Goal: Task Accomplishment & Management: Manage account settings

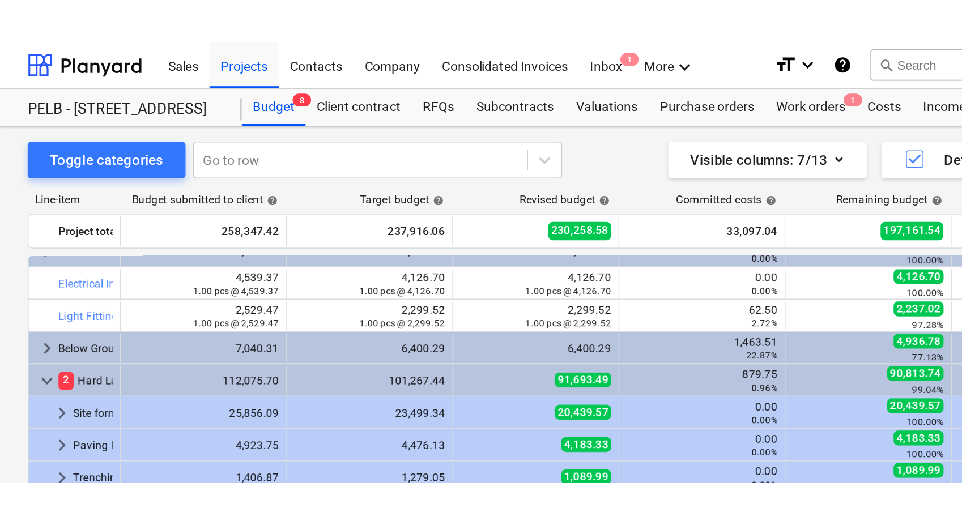
scroll to position [331, 0]
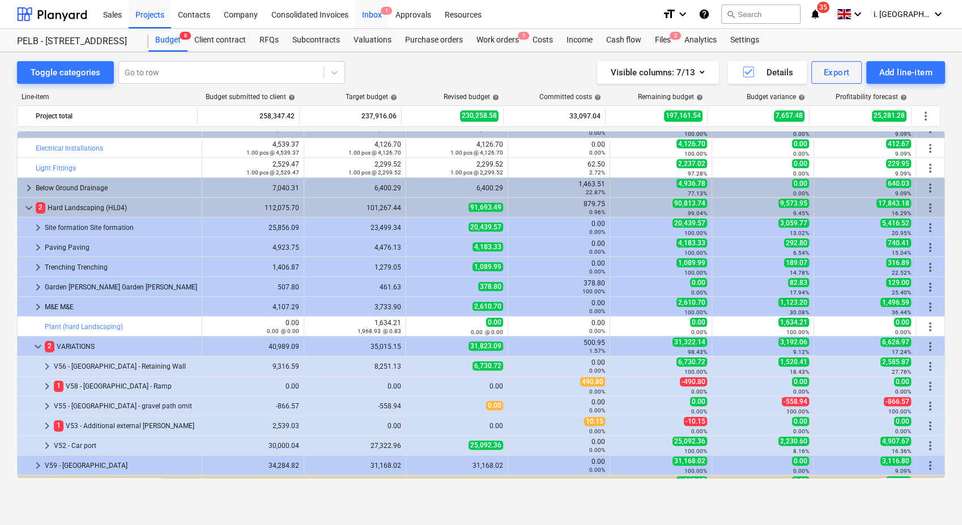
click at [379, 14] on div "Inbox 1" at bounding box center [371, 13] width 33 height 29
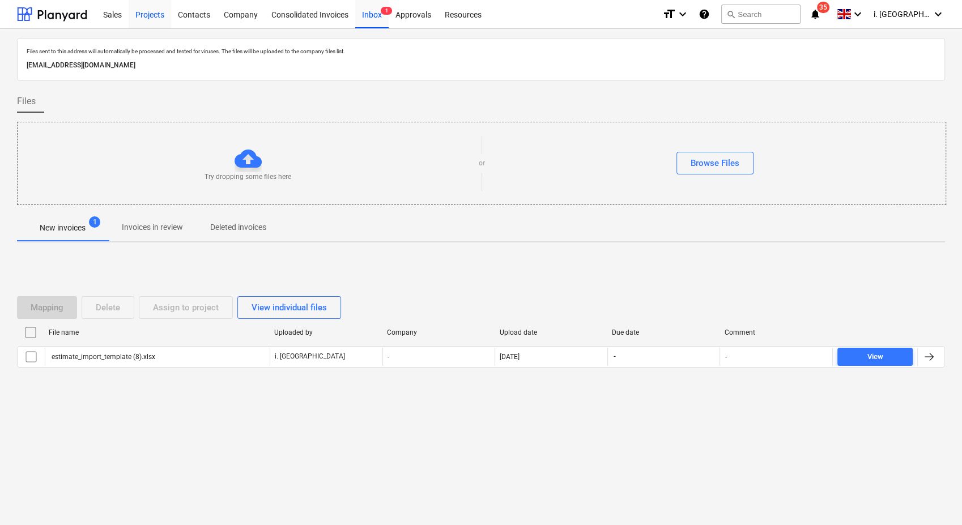
click at [136, 13] on div "Projects" at bounding box center [150, 13] width 42 height 29
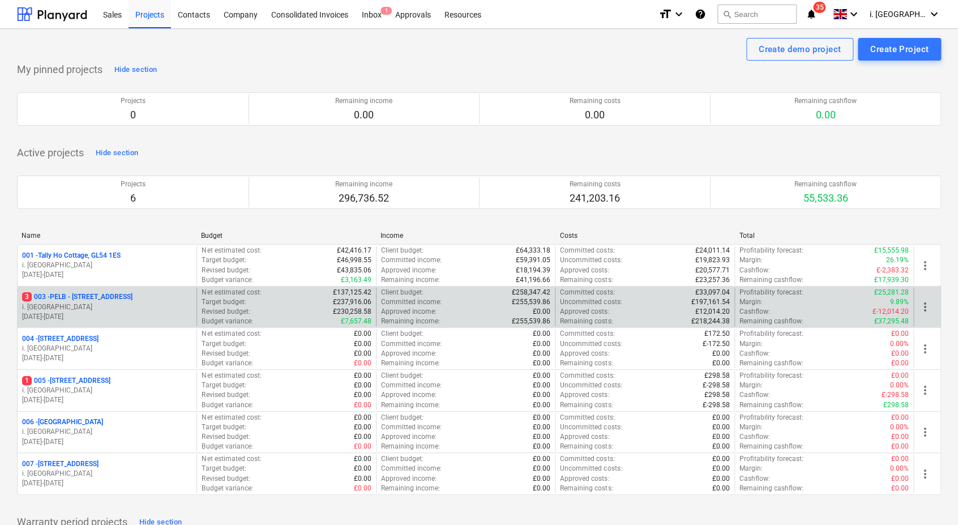
click at [131, 302] on p "3 003 - PELB - Castle lane, Moreton Valence, GL2 7NE" at bounding box center [77, 297] width 110 height 10
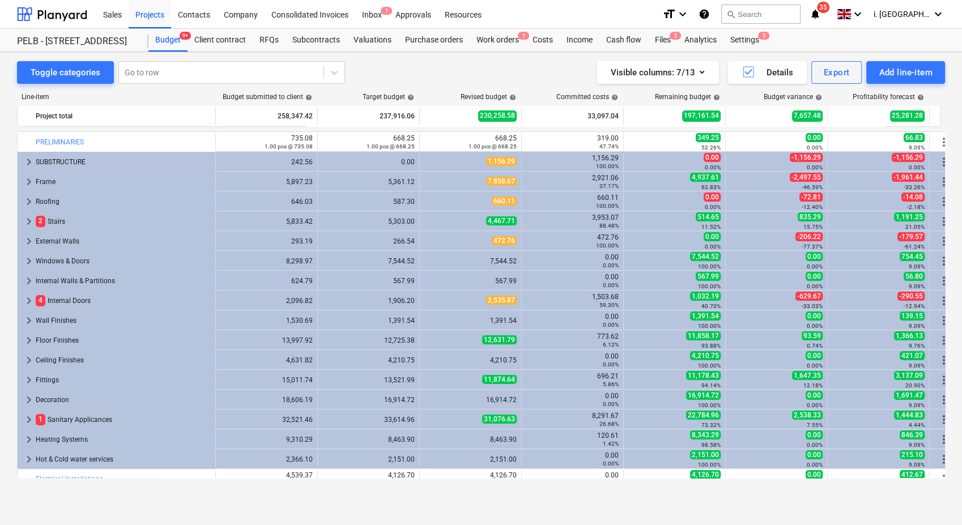
scroll to position [331, 0]
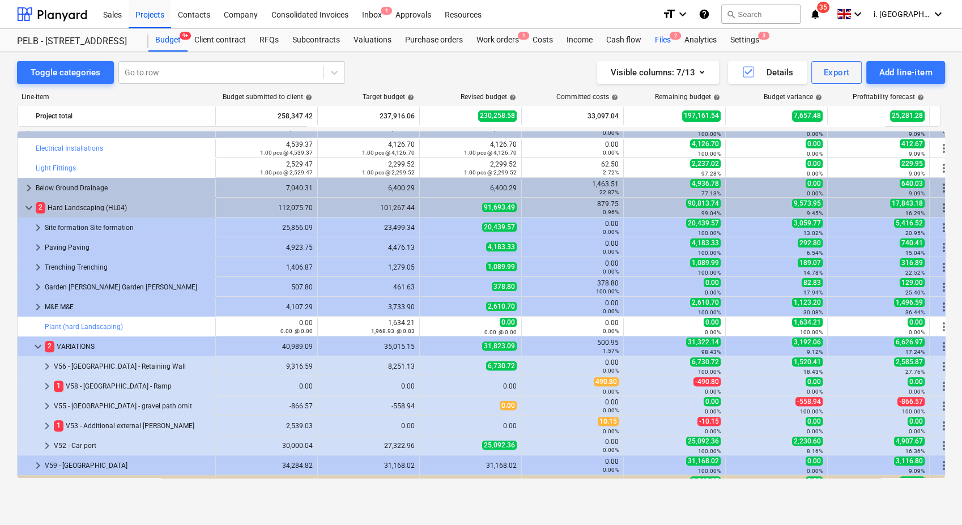
click at [667, 40] on div "Files 2" at bounding box center [662, 40] width 29 height 23
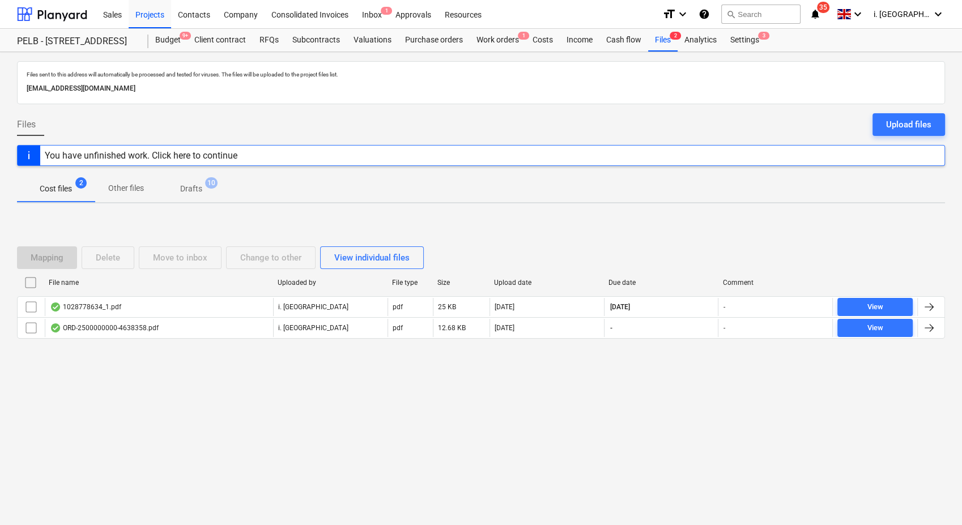
drag, startPoint x: 927, startPoint y: 119, endPoint x: 919, endPoint y: 120, distance: 8.0
click at [925, 119] on div "Upload files" at bounding box center [908, 124] width 45 height 15
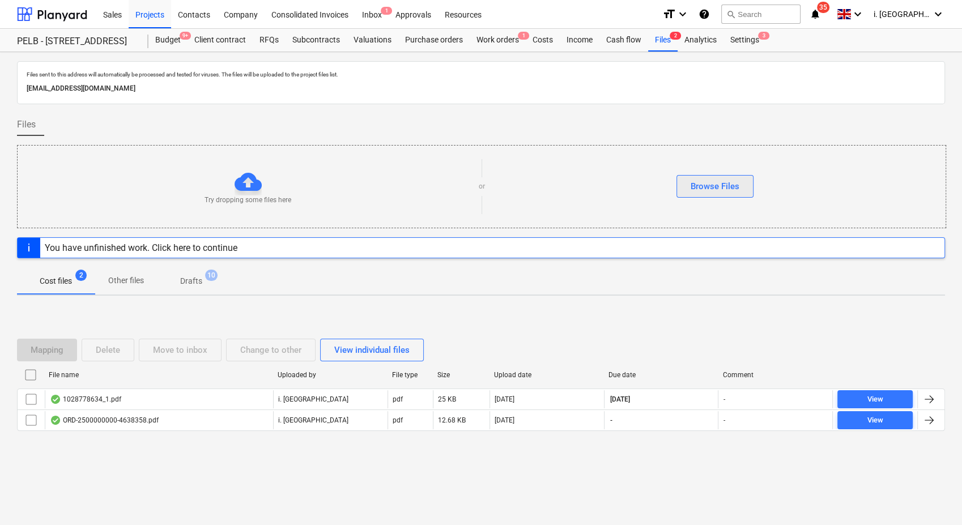
click at [741, 186] on button "Browse Files" at bounding box center [714, 186] width 77 height 23
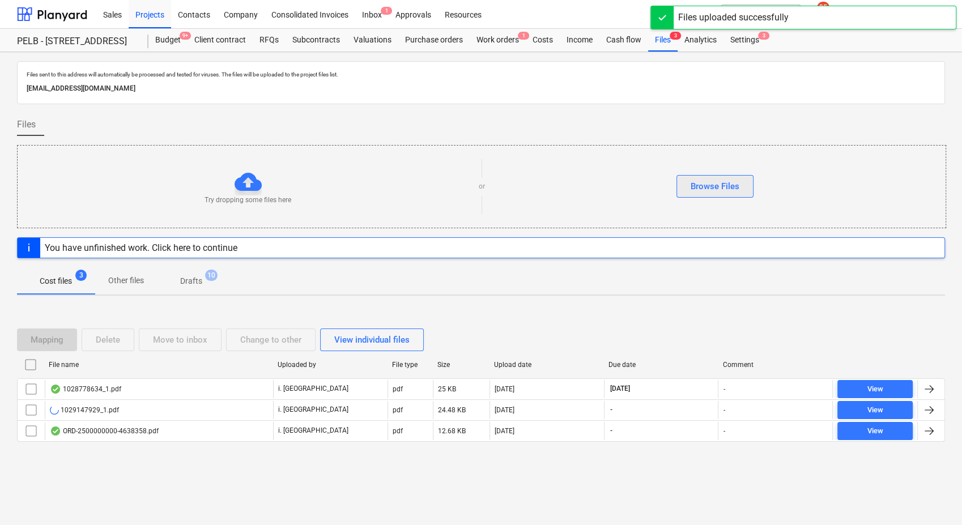
click at [719, 188] on div "Browse Files" at bounding box center [714, 186] width 49 height 15
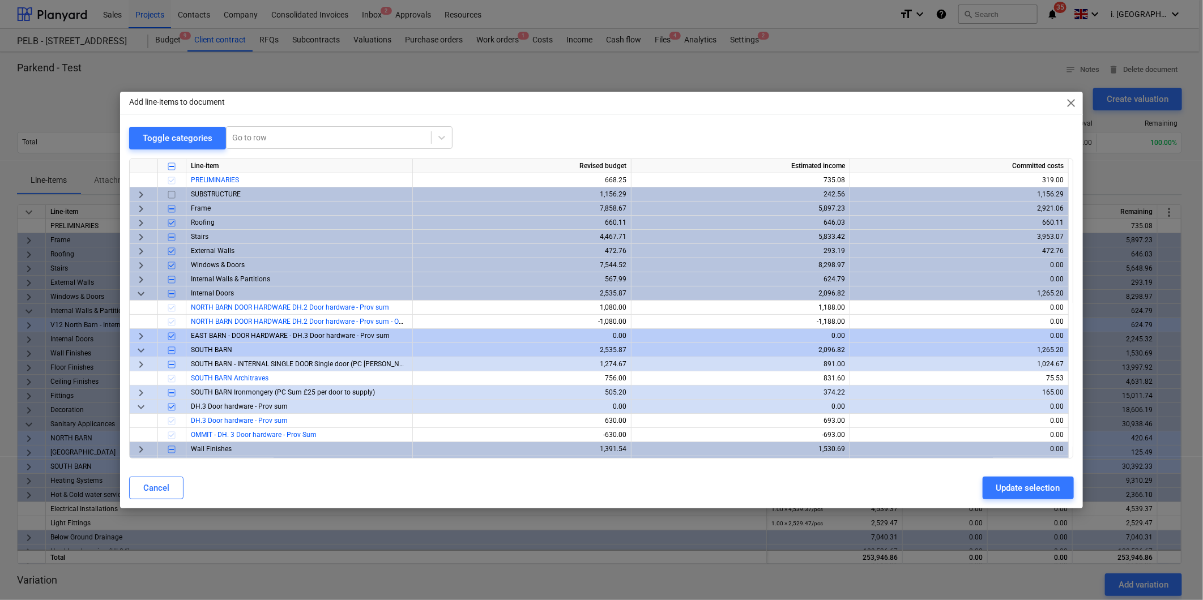
click at [1072, 100] on span "close" at bounding box center [1072, 103] width 14 height 14
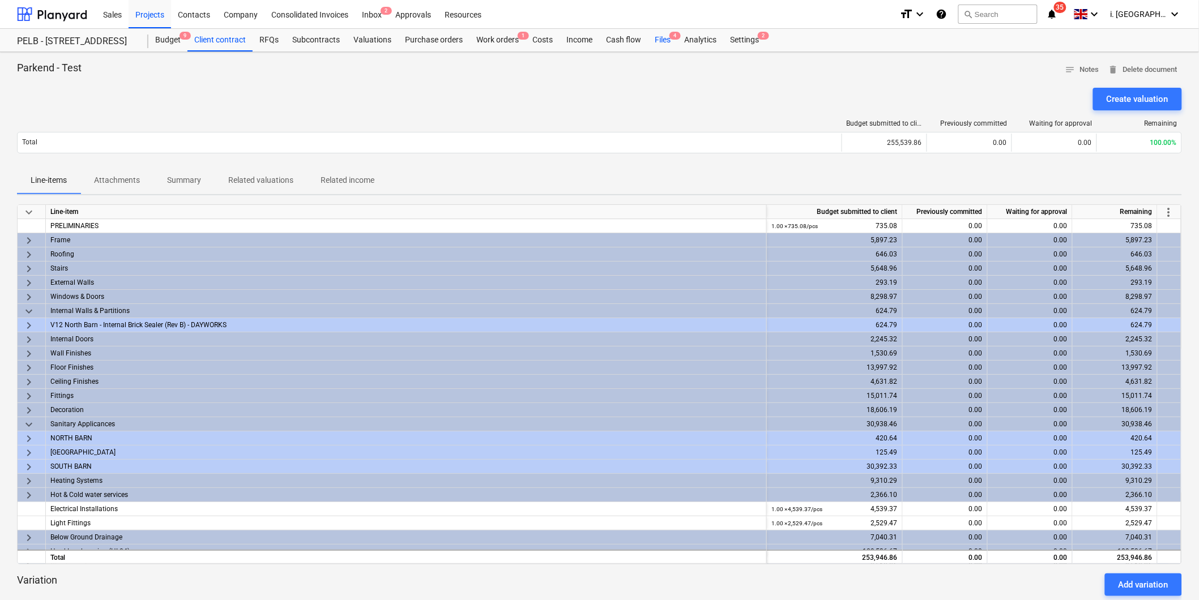
click at [661, 38] on div "Files 4" at bounding box center [662, 40] width 29 height 23
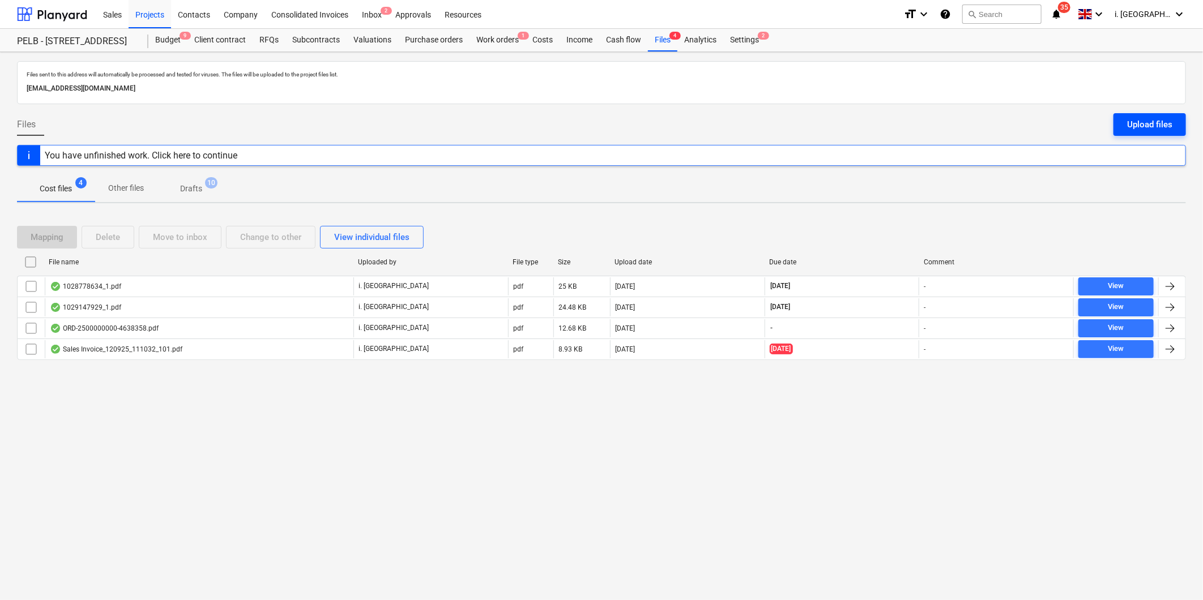
click at [1159, 121] on div "Upload files" at bounding box center [1149, 124] width 45 height 15
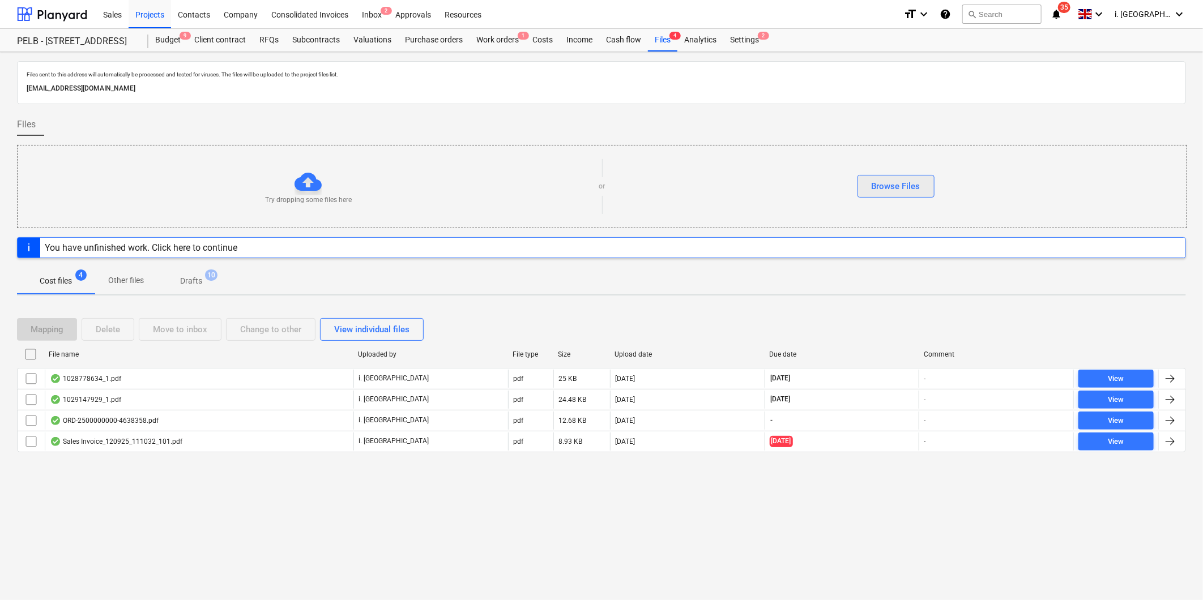
click at [915, 190] on div "Browse Files" at bounding box center [896, 186] width 49 height 15
click at [929, 183] on button "Browse Files" at bounding box center [895, 186] width 77 height 23
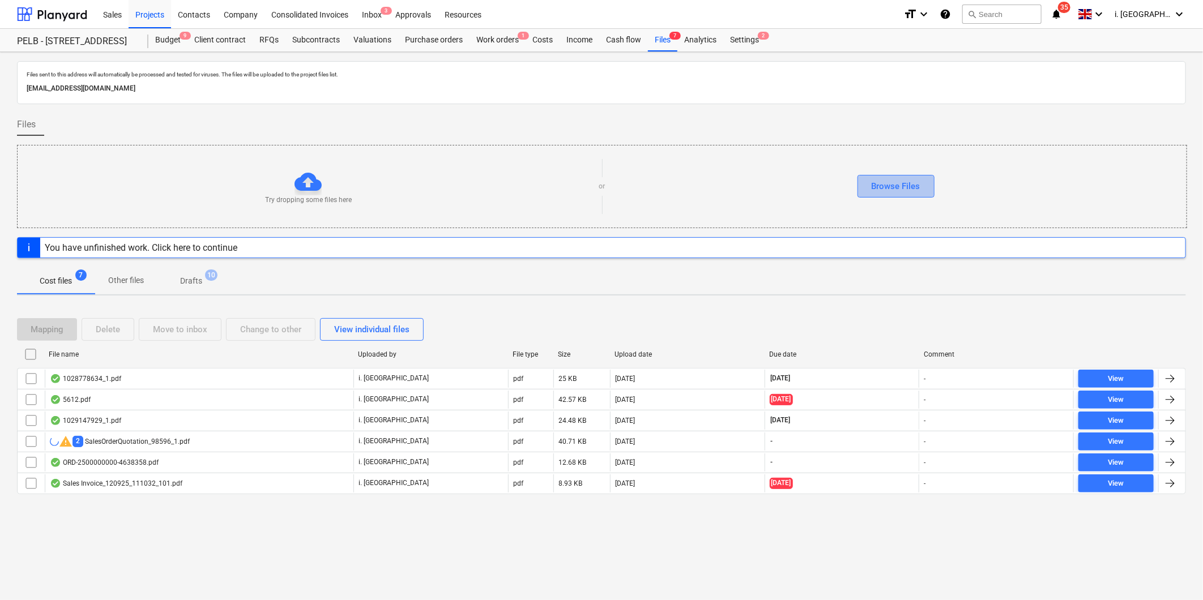
click at [914, 185] on div "Browse Files" at bounding box center [896, 186] width 49 height 15
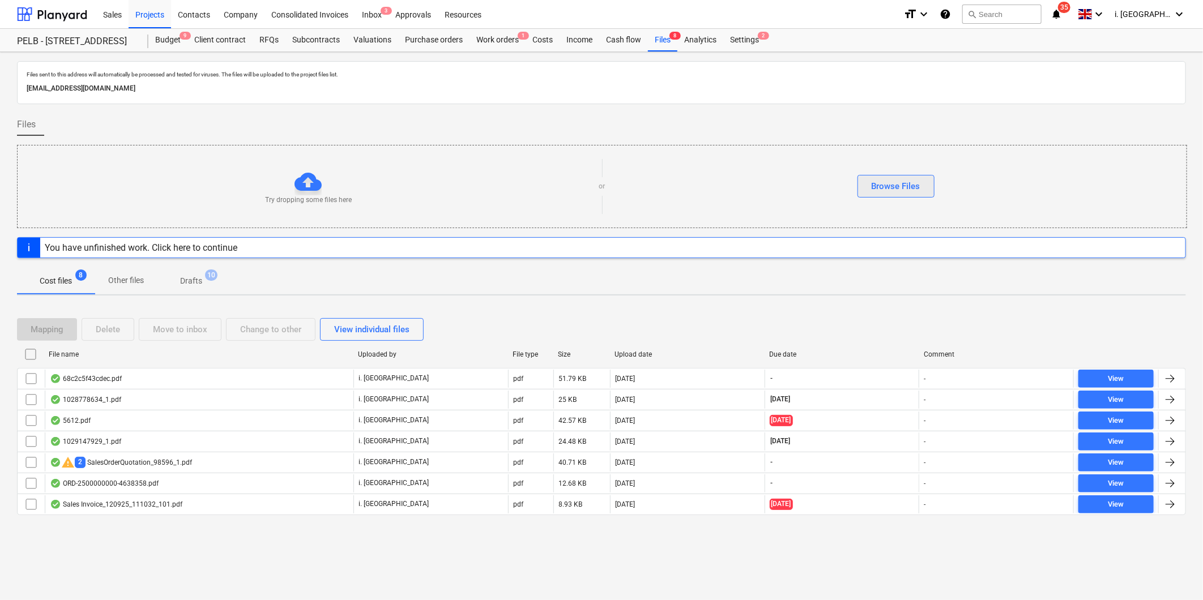
click at [885, 191] on div "Browse Files" at bounding box center [896, 186] width 49 height 15
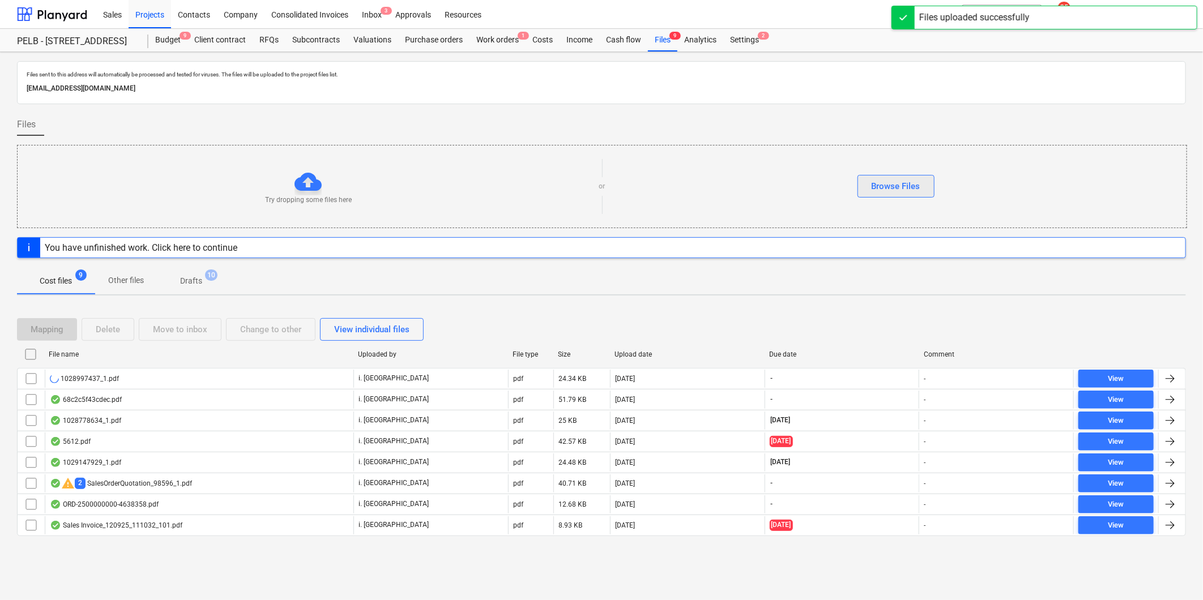
click at [881, 187] on div "Browse Files" at bounding box center [896, 186] width 49 height 15
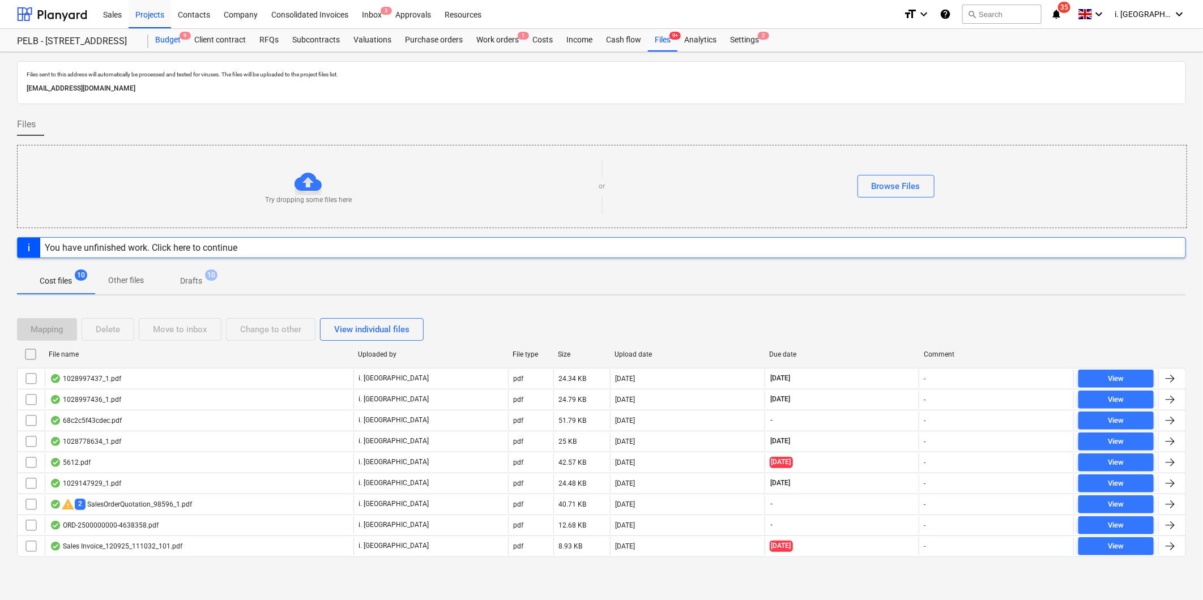
click at [164, 32] on div "Budget 9" at bounding box center [167, 40] width 39 height 23
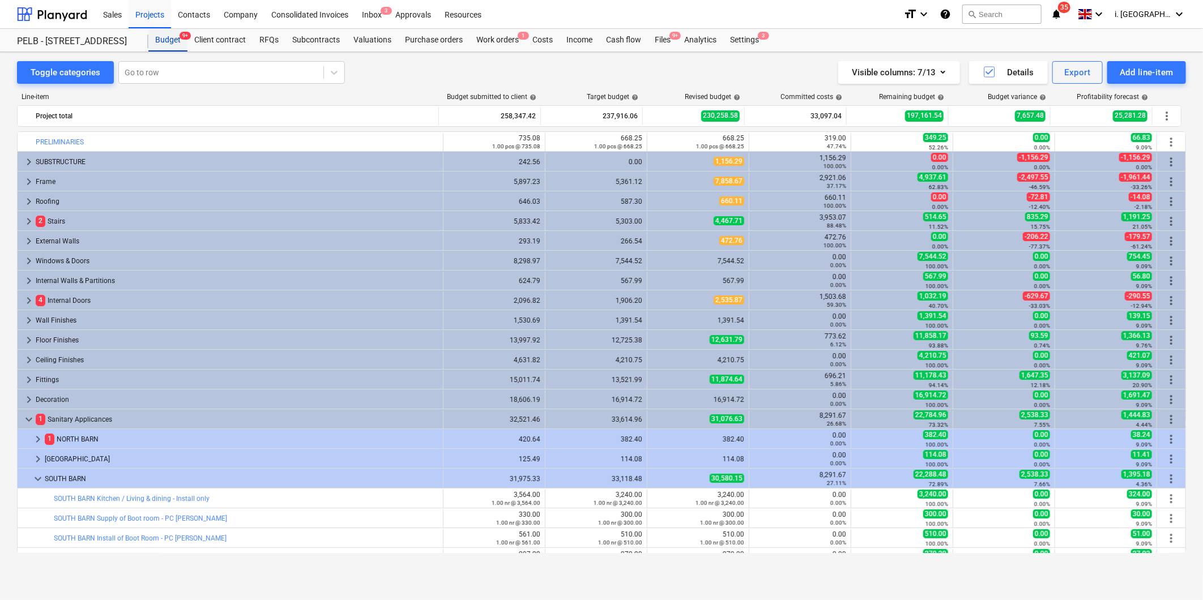
scroll to position [105, 0]
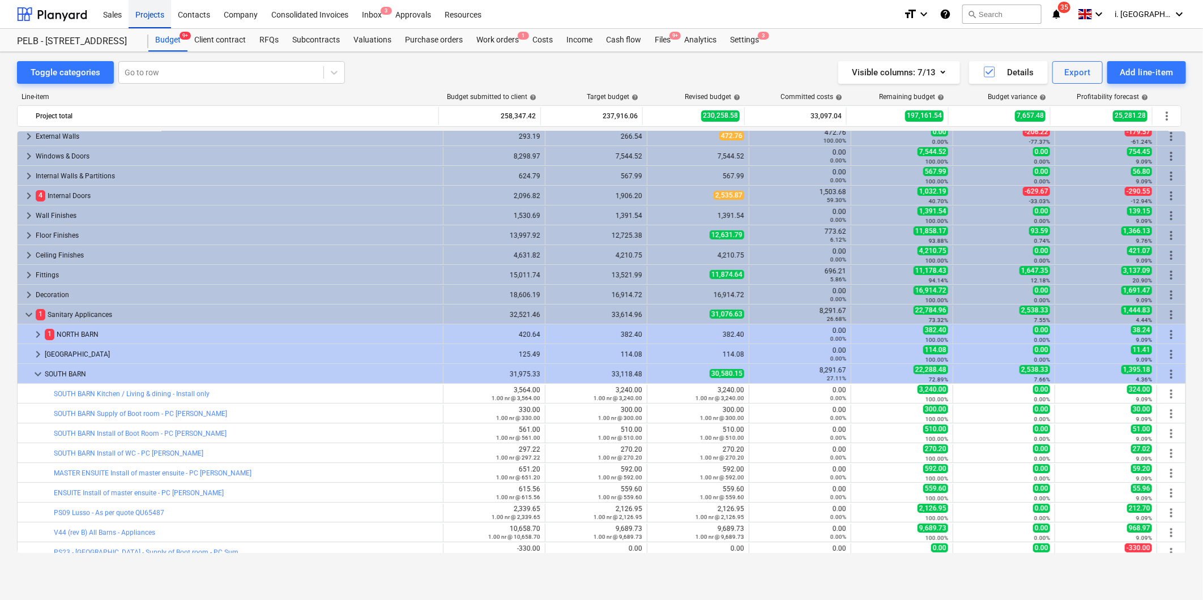
click at [157, 21] on div "Projects" at bounding box center [150, 13] width 42 height 29
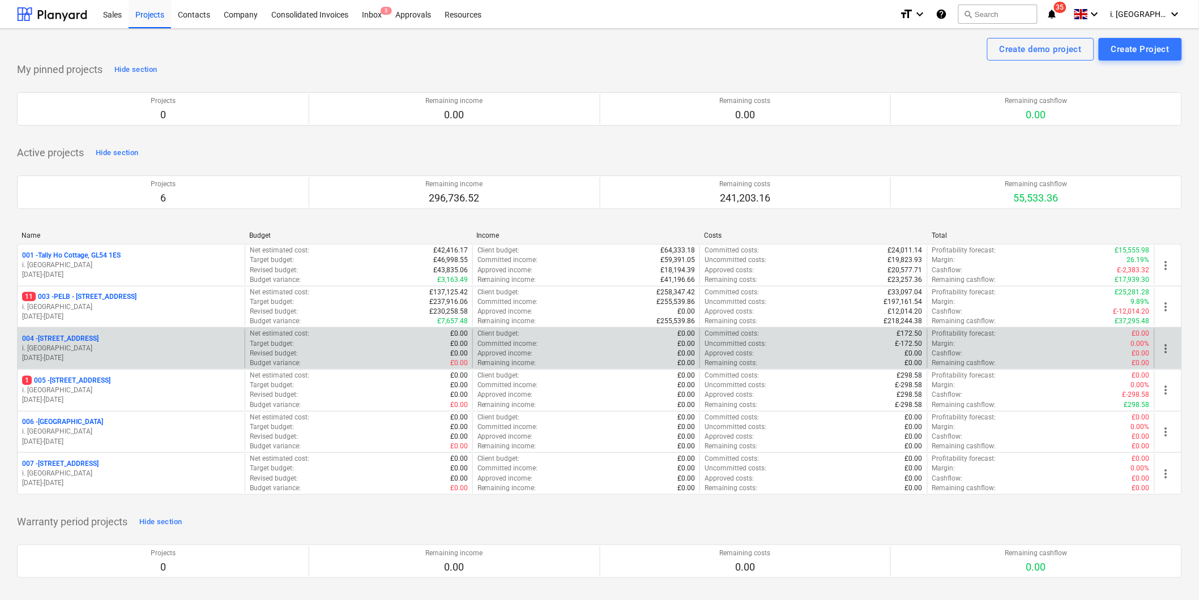
click at [99, 338] on p "004 - [STREET_ADDRESS]" at bounding box center [60, 339] width 76 height 10
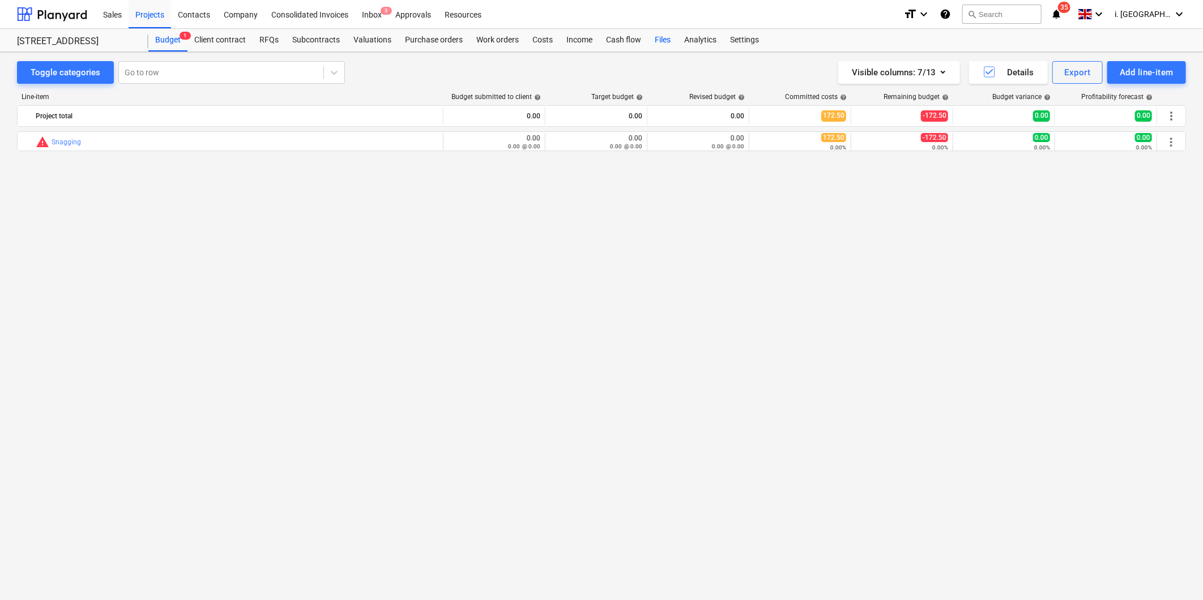
click at [661, 41] on div "Files" at bounding box center [662, 40] width 29 height 23
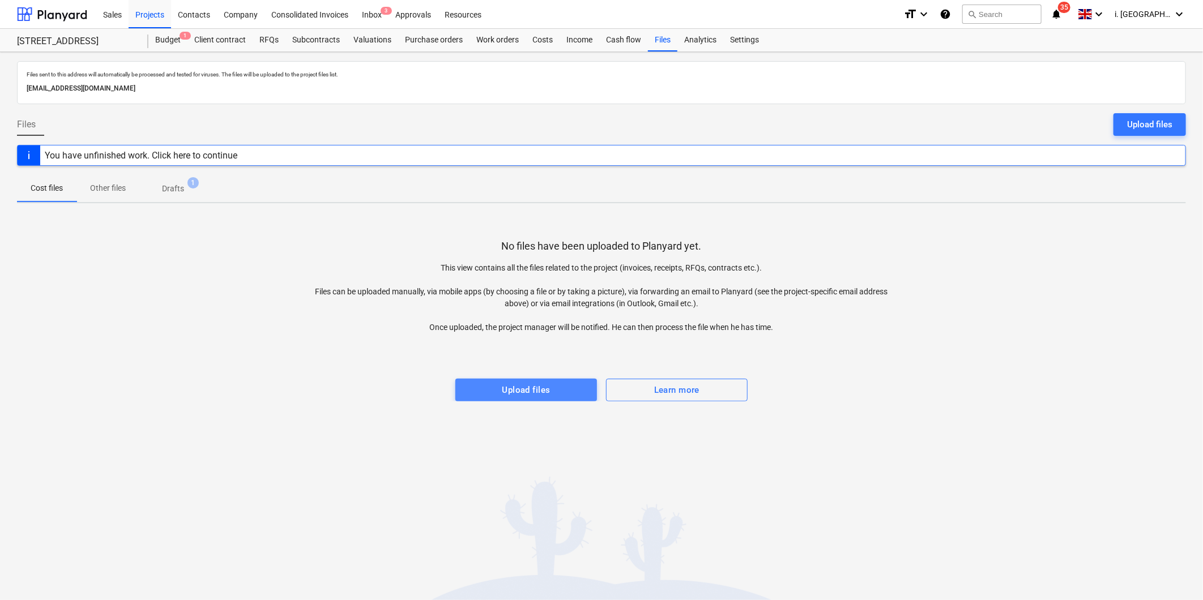
click at [556, 381] on button "Upload files" at bounding box center [526, 390] width 142 height 23
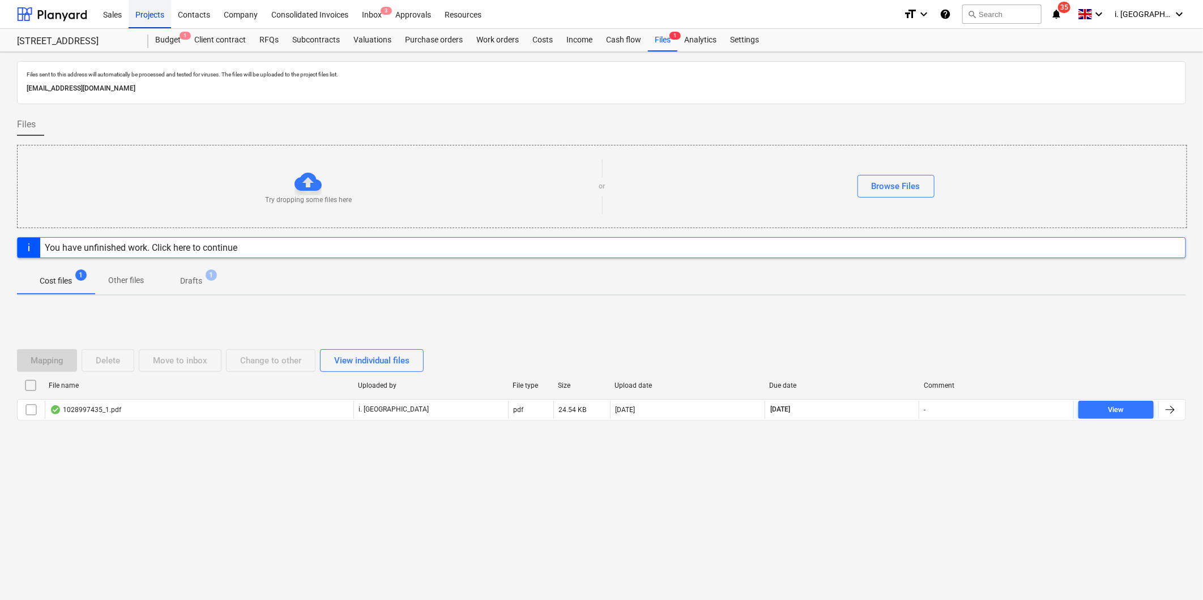
click at [148, 20] on div "Projects" at bounding box center [150, 13] width 42 height 29
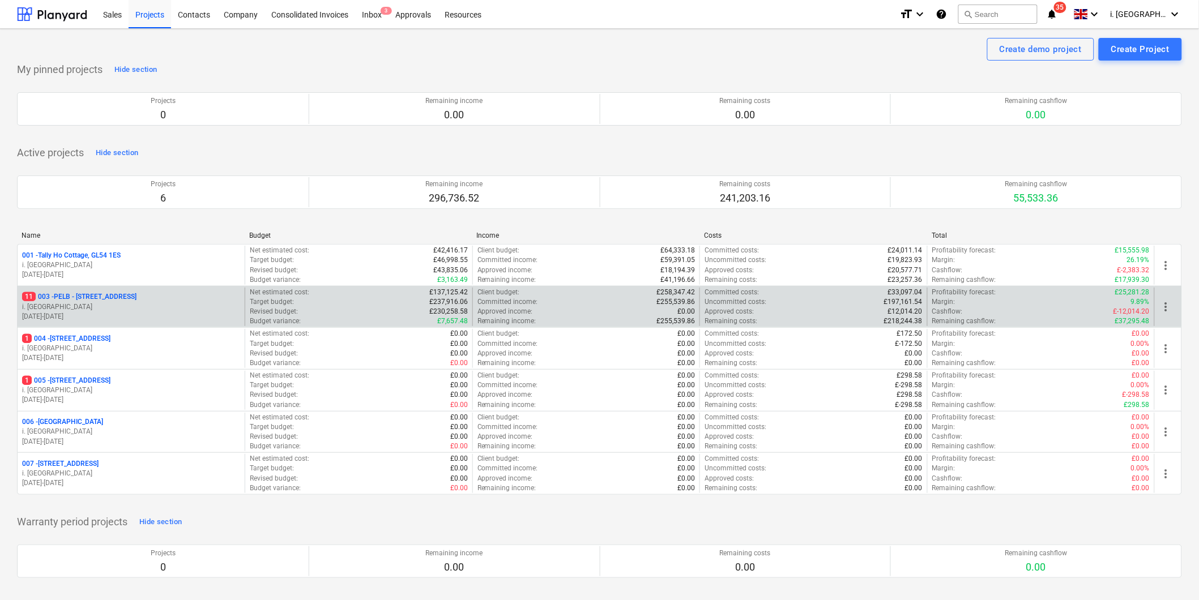
click at [89, 296] on p "11 003 - PELB - [GEOGRAPHIC_DATA], [GEOGRAPHIC_DATA], GL2 7NE" at bounding box center [79, 297] width 114 height 10
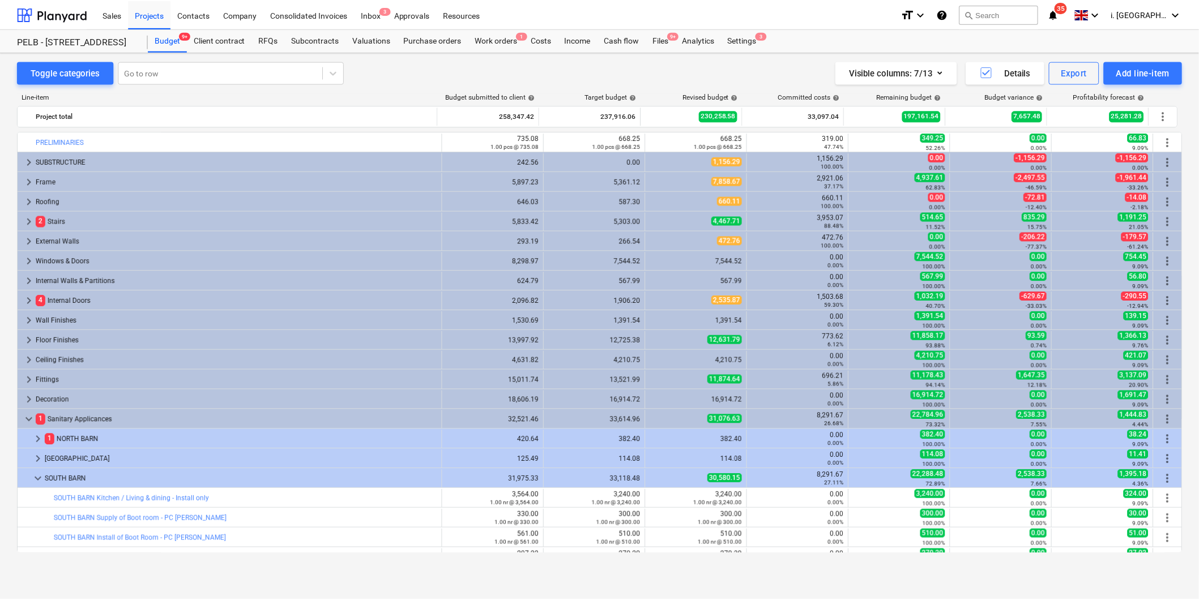
scroll to position [105, 0]
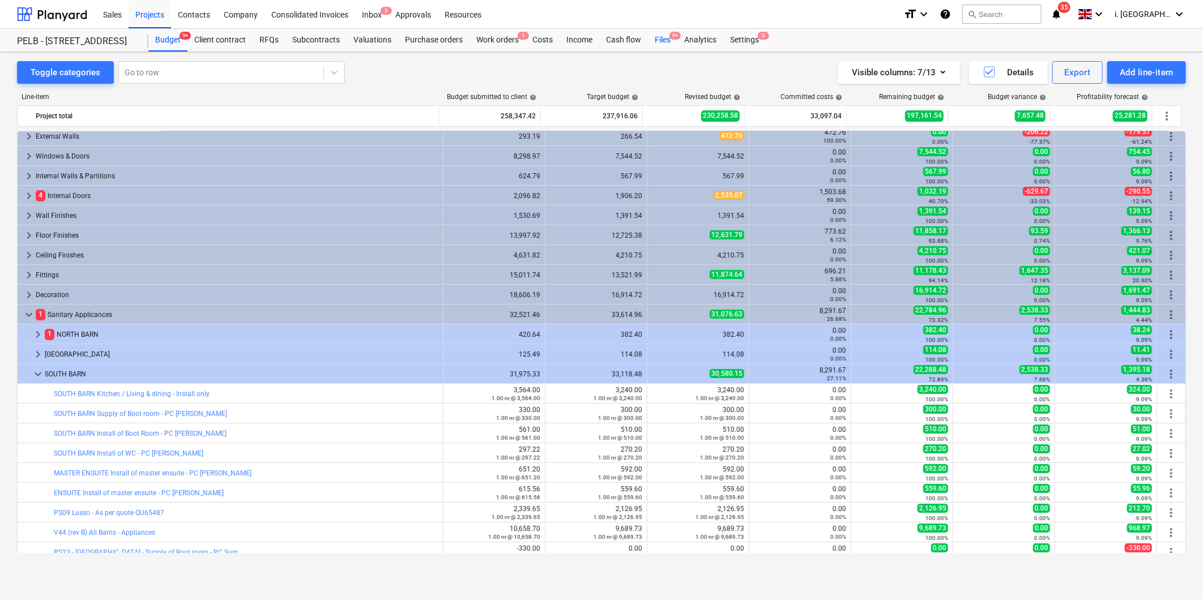
click at [661, 38] on div "Files 9+" at bounding box center [662, 40] width 29 height 23
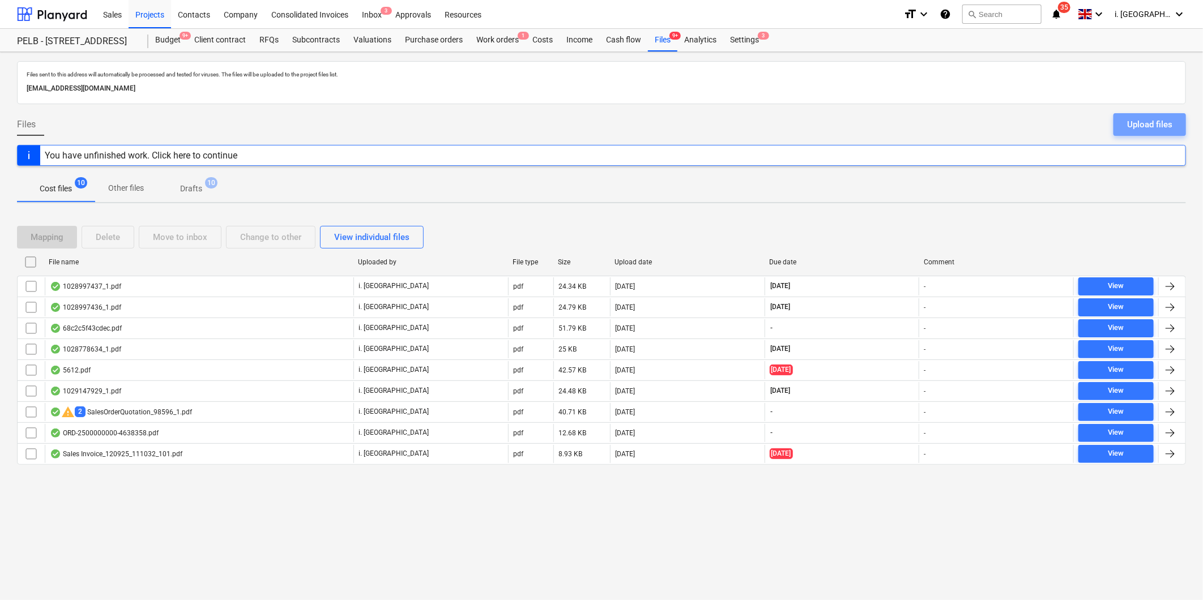
drag, startPoint x: 1141, startPoint y: 126, endPoint x: 1069, endPoint y: 144, distance: 74.0
click at [1141, 127] on div "Upload files" at bounding box center [1149, 124] width 45 height 15
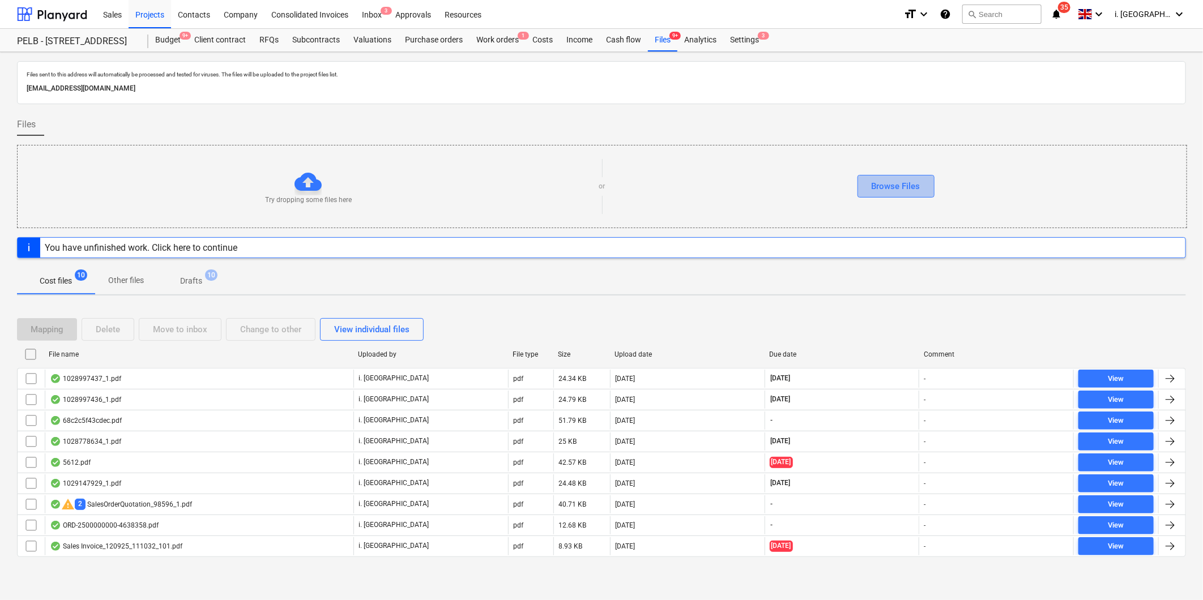
click at [909, 179] on div "Browse Files" at bounding box center [896, 186] width 49 height 15
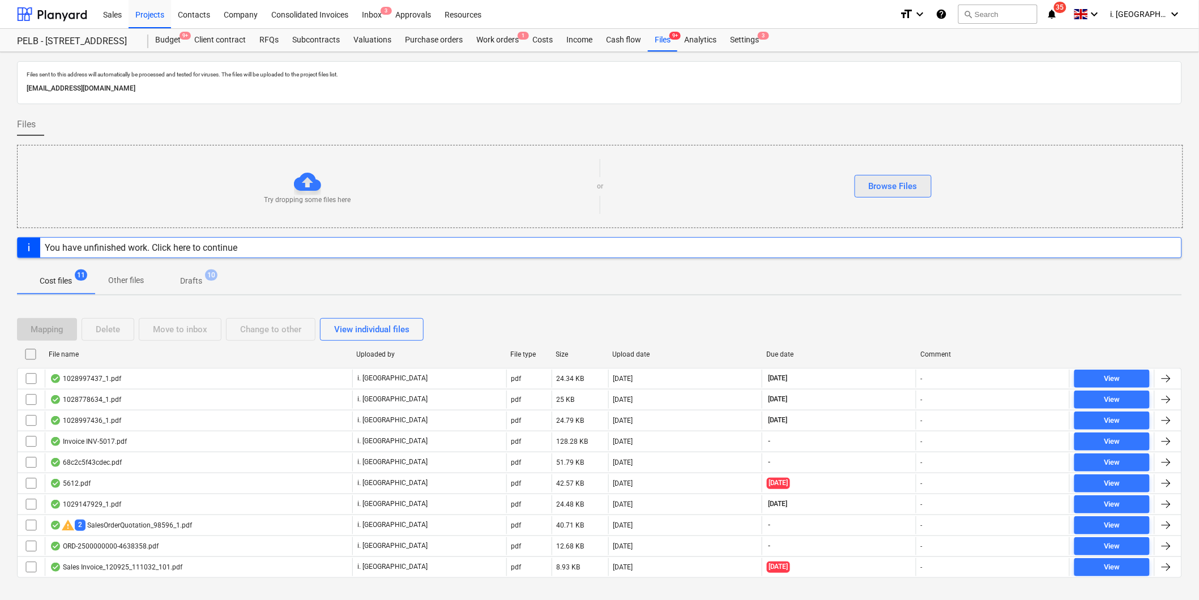
click at [907, 187] on div "Browse Files" at bounding box center [893, 186] width 49 height 15
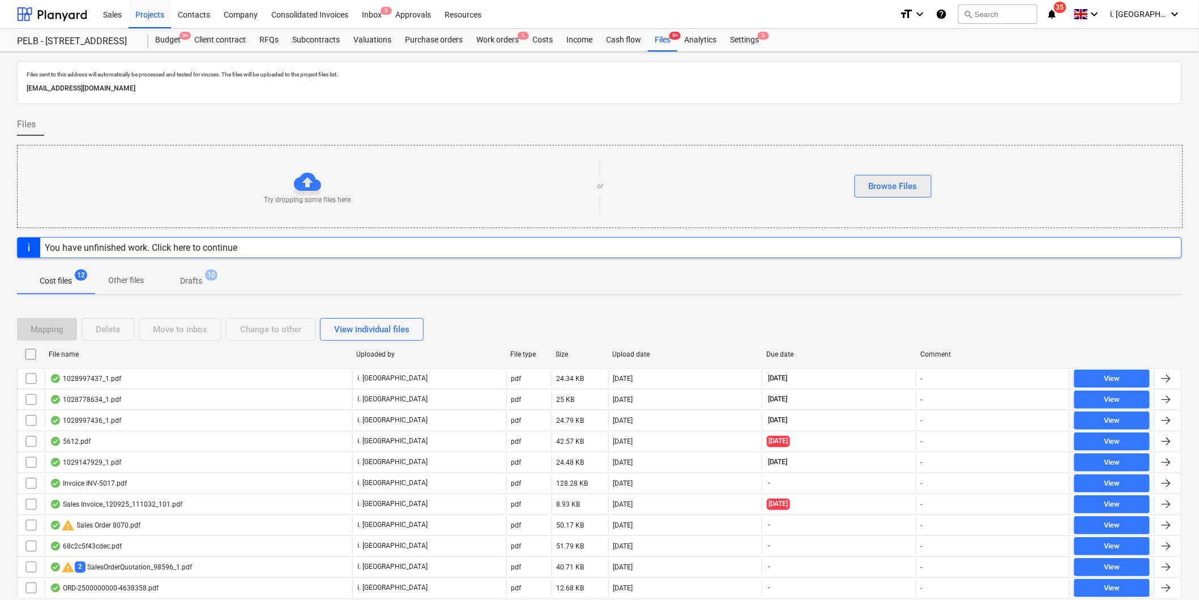
click at [899, 189] on div "Browse Files" at bounding box center [893, 186] width 49 height 15
click at [881, 184] on div "Browse Files" at bounding box center [893, 186] width 49 height 15
click at [877, 185] on div "Browse Files" at bounding box center [893, 186] width 49 height 15
click at [886, 178] on button "Browse Files" at bounding box center [893, 186] width 77 height 23
